Goal: Register for event/course

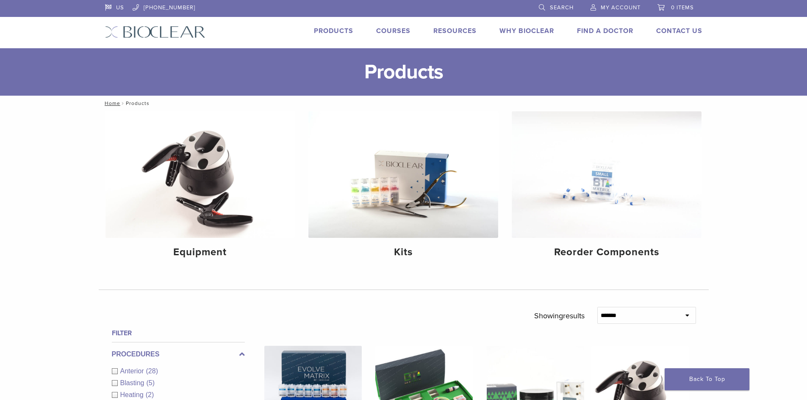
click at [136, 30] on img at bounding box center [155, 32] width 100 height 12
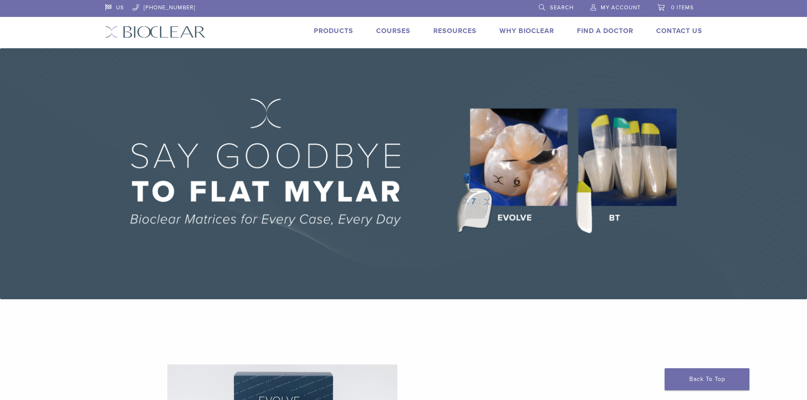
drag, startPoint x: 0, startPoint y: 0, endPoint x: 395, endPoint y: 30, distance: 395.9
click at [395, 30] on link "Courses" at bounding box center [393, 31] width 34 height 8
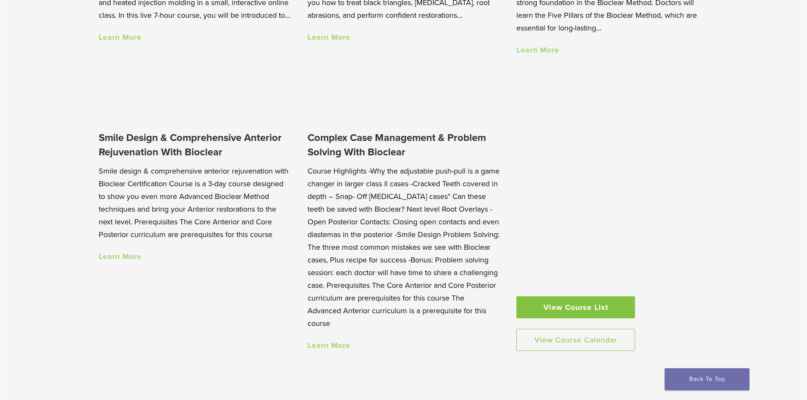
scroll to position [1016, 0]
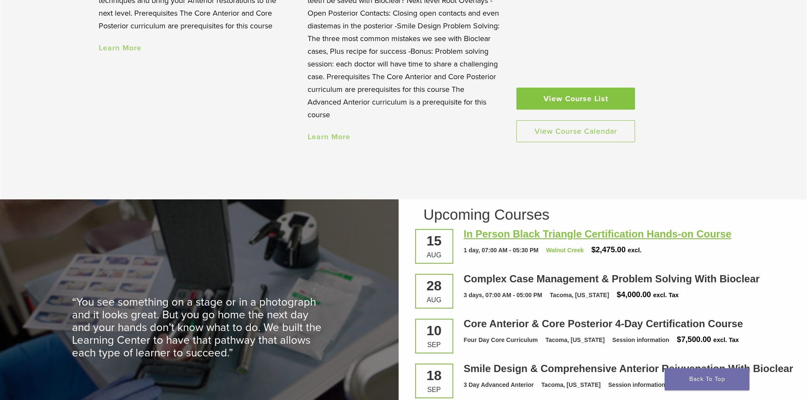
click at [487, 240] on link "In Person Black Triangle Certification Hands-on Course" at bounding box center [598, 233] width 268 height 11
